Goal: Find contact information: Obtain details needed to contact an individual or organization

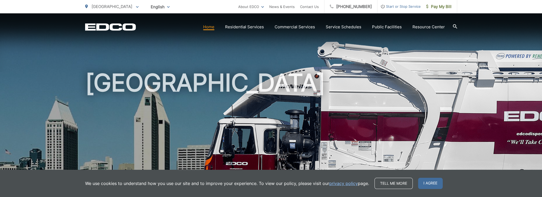
drag, startPoint x: 434, startPoint y: 185, endPoint x: 439, endPoint y: 179, distance: 8.1
click at [434, 185] on span "I agree" at bounding box center [430, 183] width 25 height 11
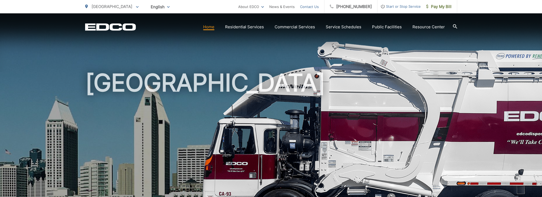
click at [312, 6] on link "Contact Us" at bounding box center [309, 6] width 19 height 6
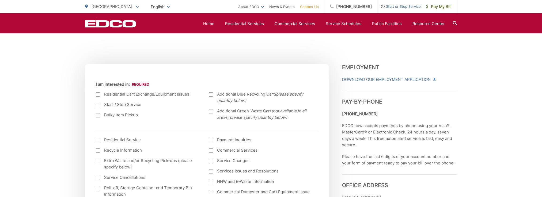
scroll to position [187, 0]
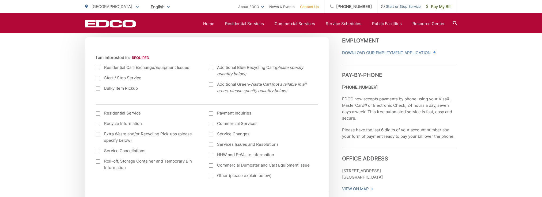
click at [97, 112] on div at bounding box center [98, 114] width 4 height 4
click at [0, 0] on input "I am interested in: (continued) *" at bounding box center [0, 0] width 0 height 0
click at [97, 112] on div at bounding box center [98, 114] width 4 height 4
click at [0, 0] on input "I am interested in: (continued) *" at bounding box center [0, 0] width 0 height 0
